Goal: Book appointment/travel/reservation

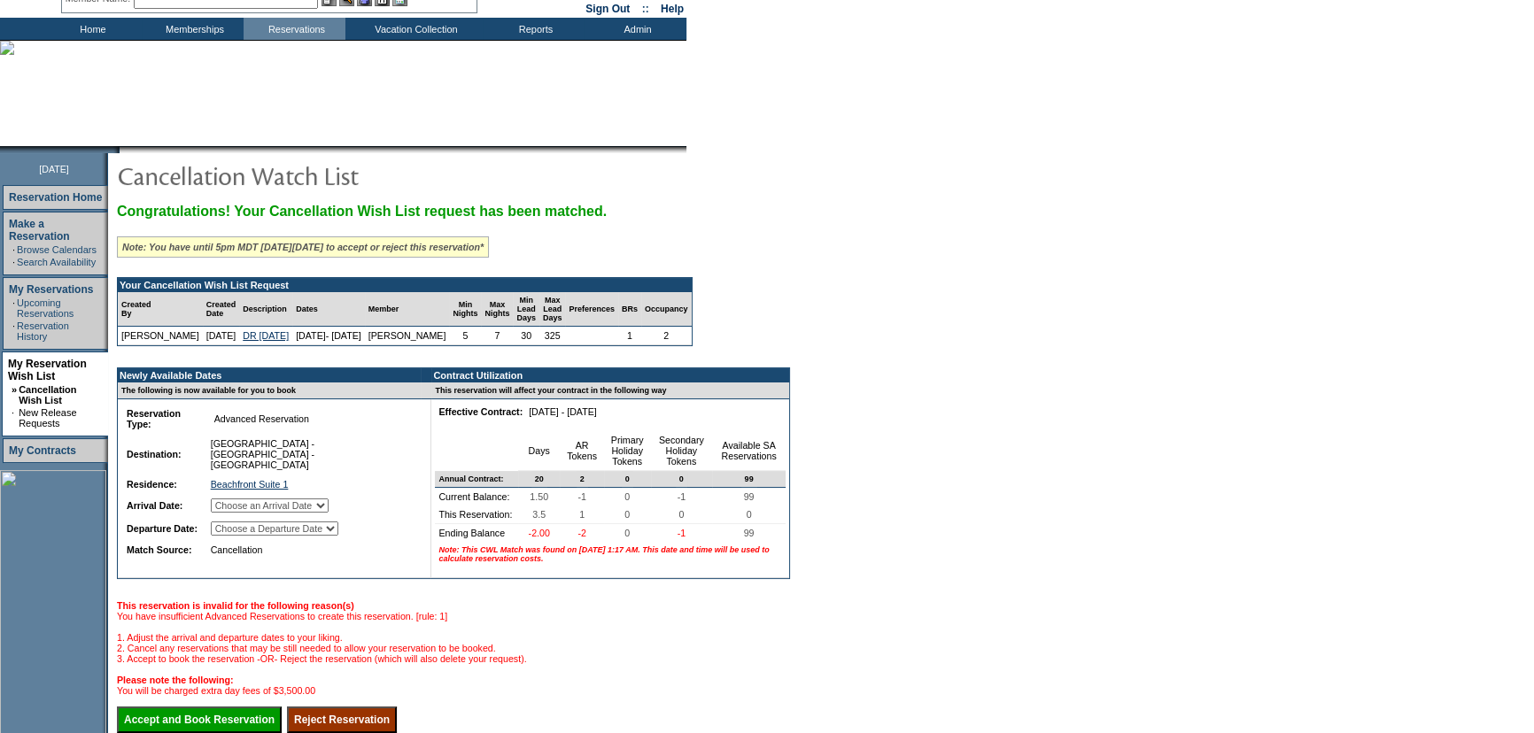
scroll to position [160, 0]
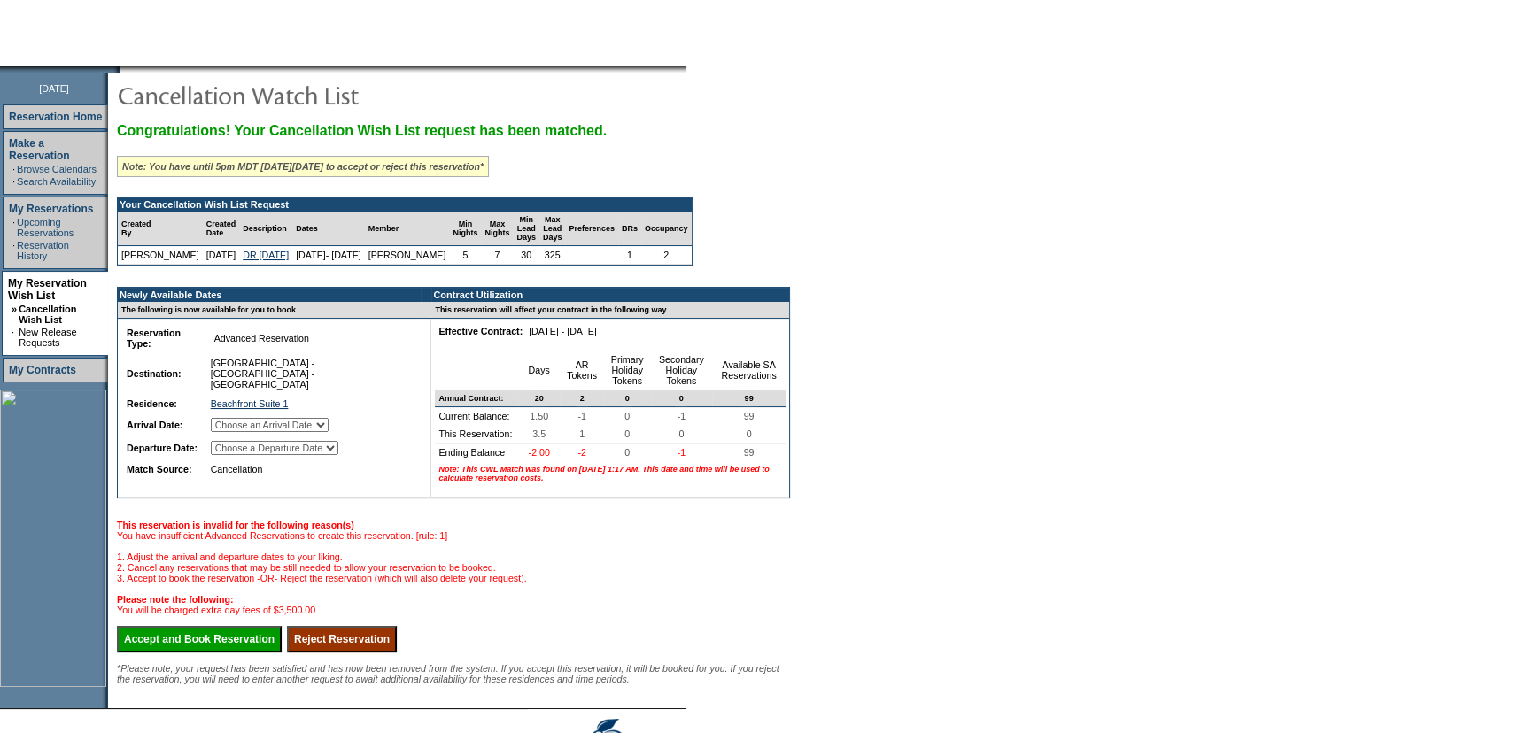
click at [329, 427] on select "Choose an Arrival Date Sunday, January 4, 2026 Monday, January 5, 2026 Tuesday,…" at bounding box center [270, 425] width 118 height 14
select select "01/04/2026"
click at [231, 421] on select "Choose an Arrival Date Sunday, January 4, 2026 Monday, January 5, 2026 Tuesday,…" at bounding box center [270, 425] width 118 height 14
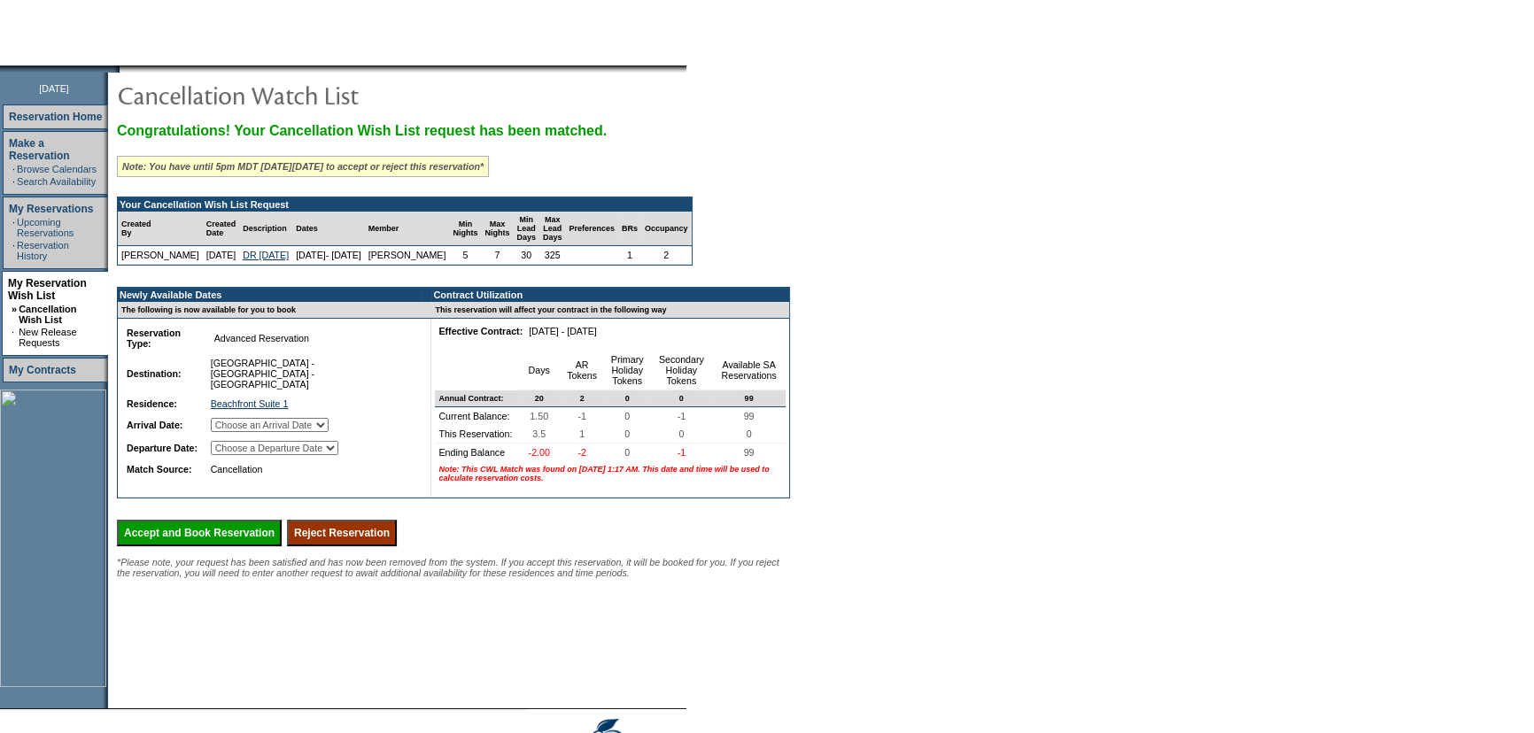
click at [338, 449] on select "Choose a Departure Date Monday, January 5, 2026 Tuesday, January 6, 2026 Wednes…" at bounding box center [275, 448] width 128 height 14
select select "01/10/2026"
click at [233, 455] on select "Choose a Departure Date Monday, January 5, 2026 Tuesday, January 6, 2026 Wednes…" at bounding box center [275, 448] width 128 height 14
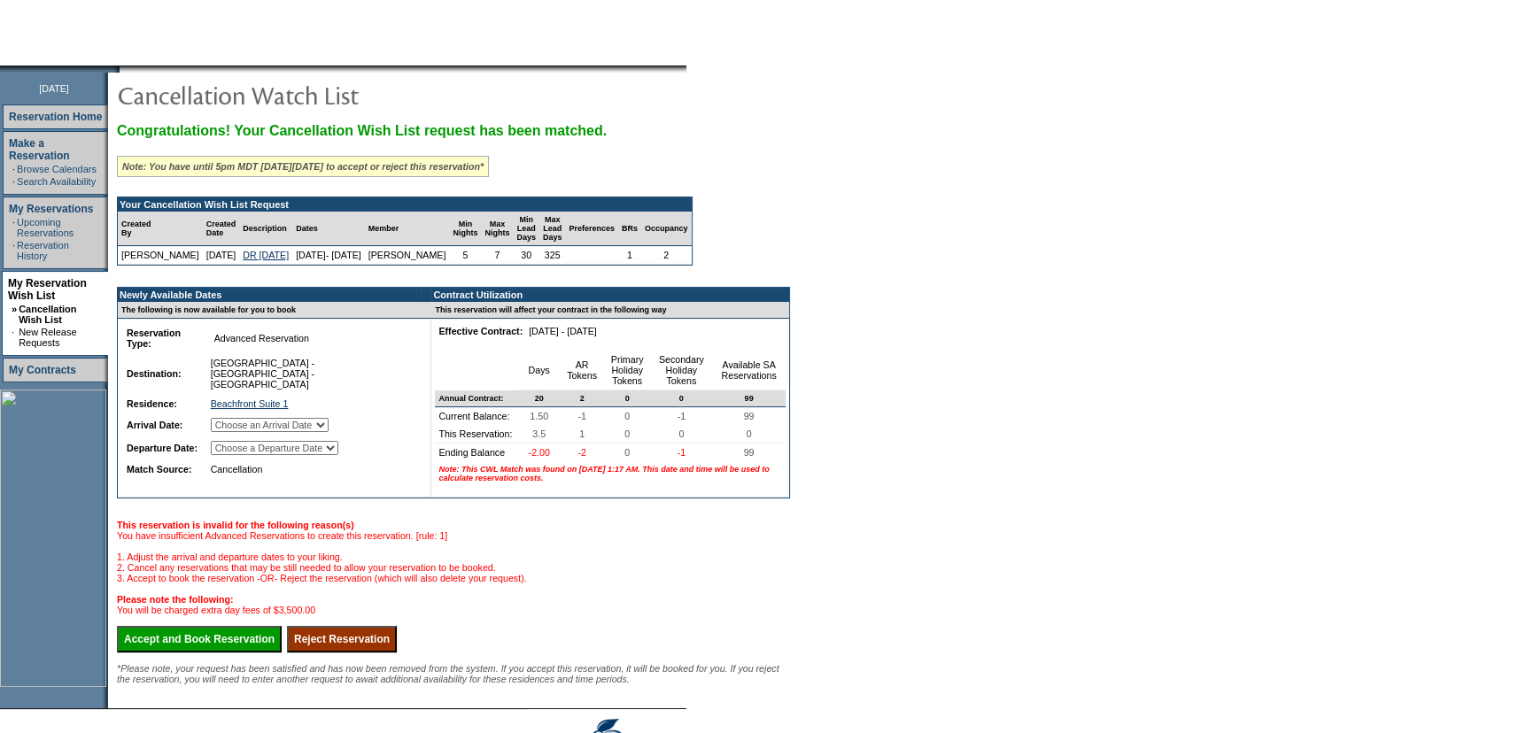
click at [255, 653] on input "Accept and Book Reservation" at bounding box center [199, 639] width 165 height 27
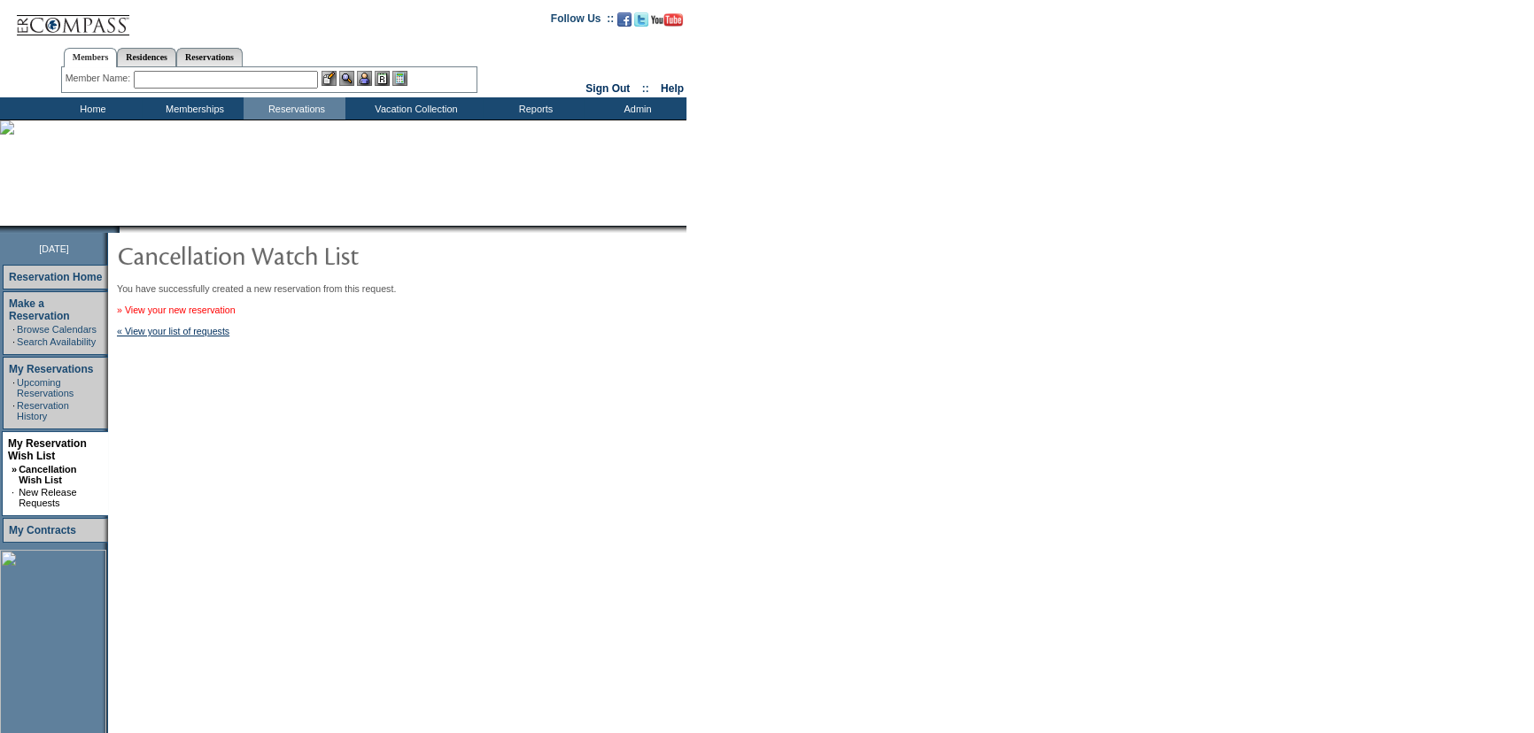
click at [204, 312] on link "» View your new reservation" at bounding box center [176, 310] width 119 height 11
